Goal: Task Accomplishment & Management: Complete application form

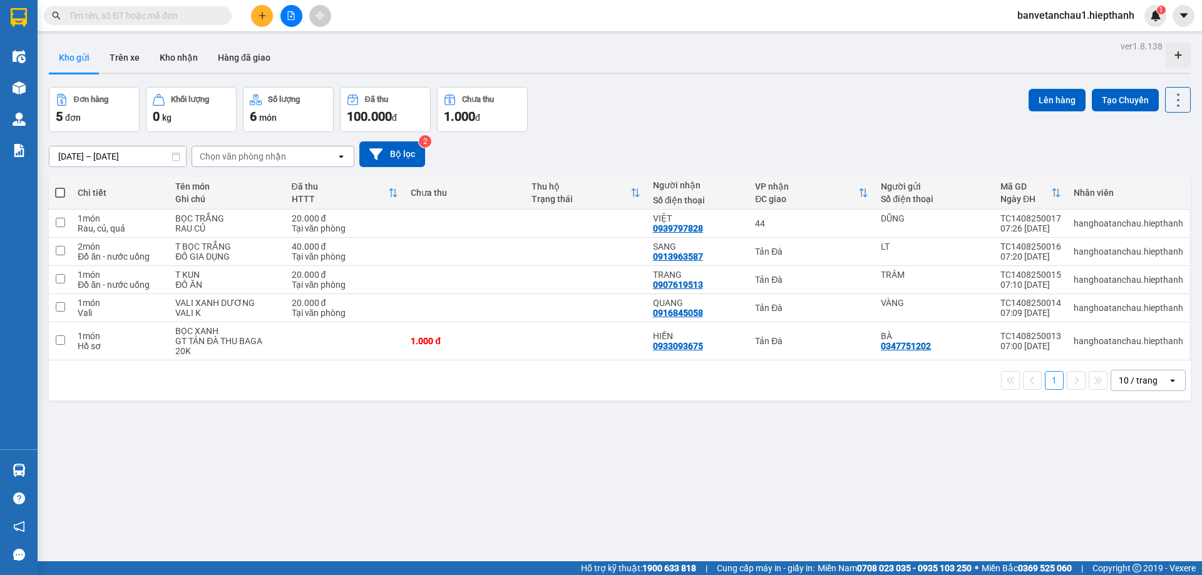
drag, startPoint x: 0, startPoint y: 0, endPoint x: 142, endPoint y: 9, distance: 142.4
click at [142, 9] on input "text" at bounding box center [143, 16] width 148 height 14
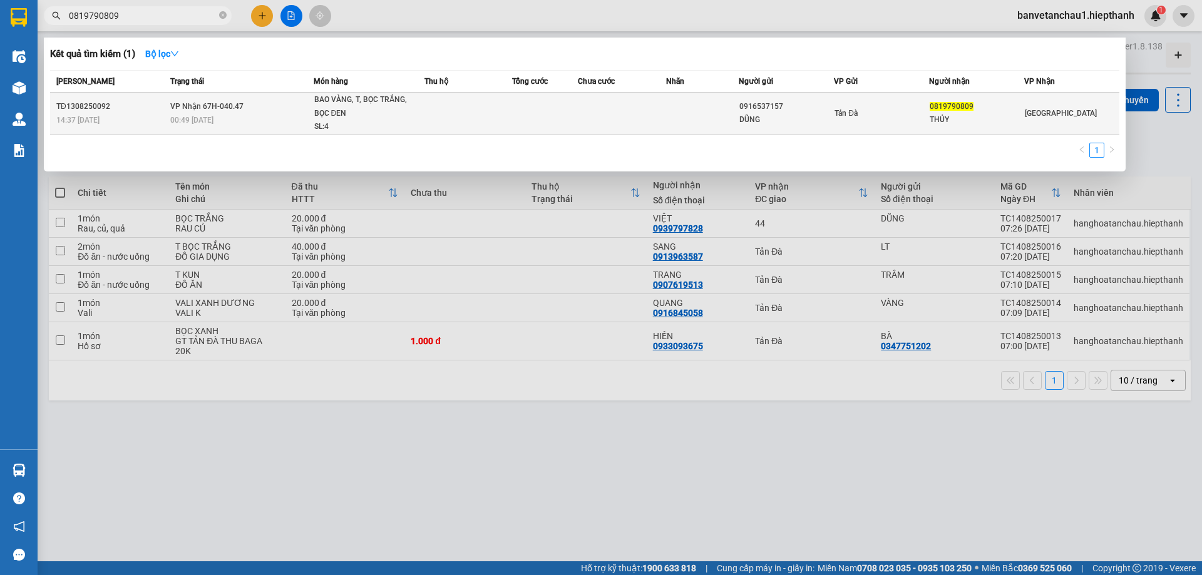
type input "0819790809"
click at [470, 120] on td at bounding box center [468, 114] width 88 height 43
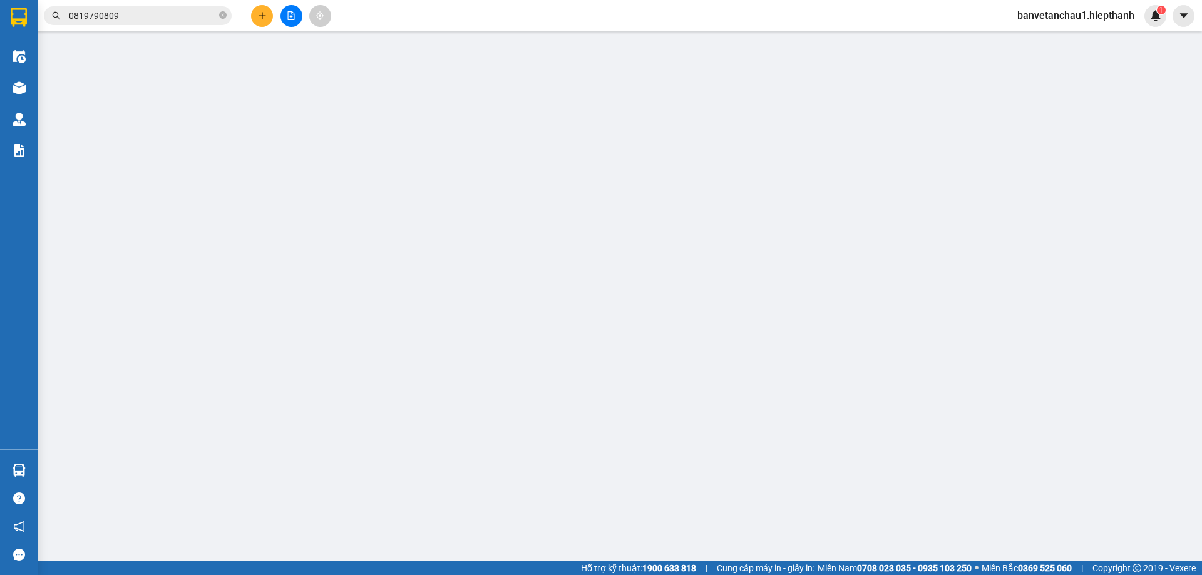
type input "0916537157"
type input "DŨNG"
type input "0819790809"
type input "THỦY"
